Goal: Check status: Check status

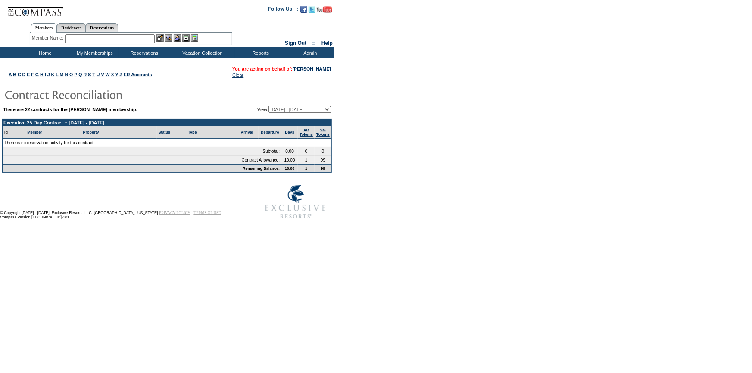
click at [301, 112] on select "[DATE] - [DATE] [DATE] - [DATE] [DATE] - [DATE] [DATE] - [DATE] [DATE] - [DATE]…" at bounding box center [300, 109] width 63 height 7
select select "128345"
click at [269, 106] on select "[DATE] - [DATE] [DATE] - [DATE] [DATE] - [DATE] [DATE] - [DATE] [DATE] - [DATE]…" at bounding box center [300, 109] width 63 height 7
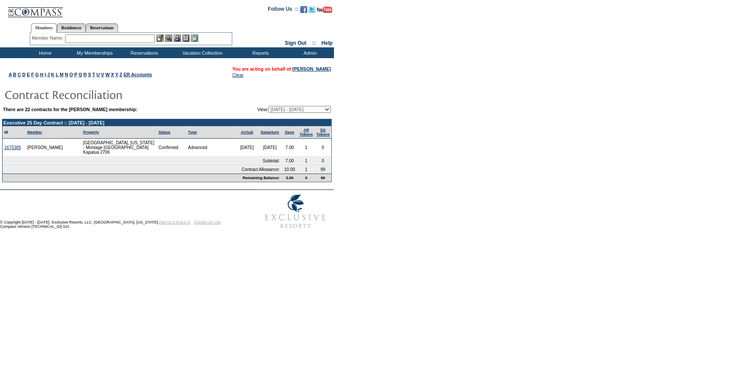
click at [278, 112] on select "[DATE] - [DATE] [DATE] - [DATE] [DATE] - [DATE] [DATE] - [DATE] [DATE] - [DATE]…" at bounding box center [300, 109] width 63 height 7
select select "122708"
click at [269, 106] on select "[DATE] - [DATE] [DATE] - [DATE] [DATE] - [DATE] [DATE] - [DATE] [DATE] - [DATE]…" at bounding box center [300, 109] width 63 height 7
